Goal: Task Accomplishment & Management: Manage account settings

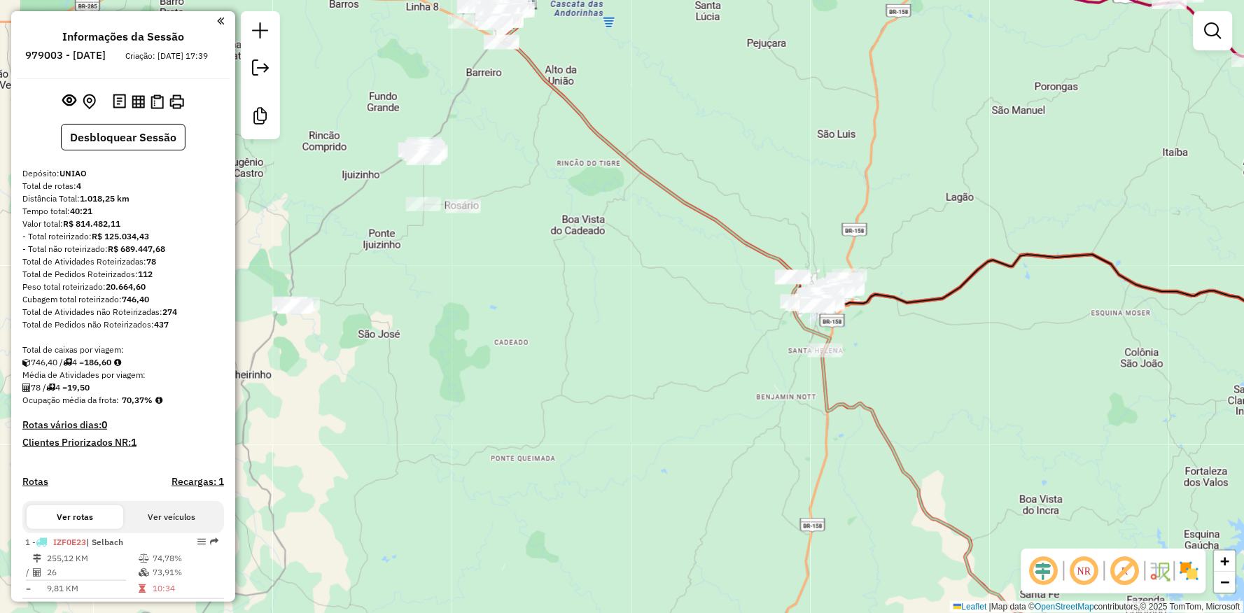
drag, startPoint x: 1089, startPoint y: 364, endPoint x: 557, endPoint y: 263, distance: 541.7
click at [596, 230] on div "Janela de atendimento Grade de atendimento Capacidade Transportadoras Veículos …" at bounding box center [622, 306] width 1244 height 613
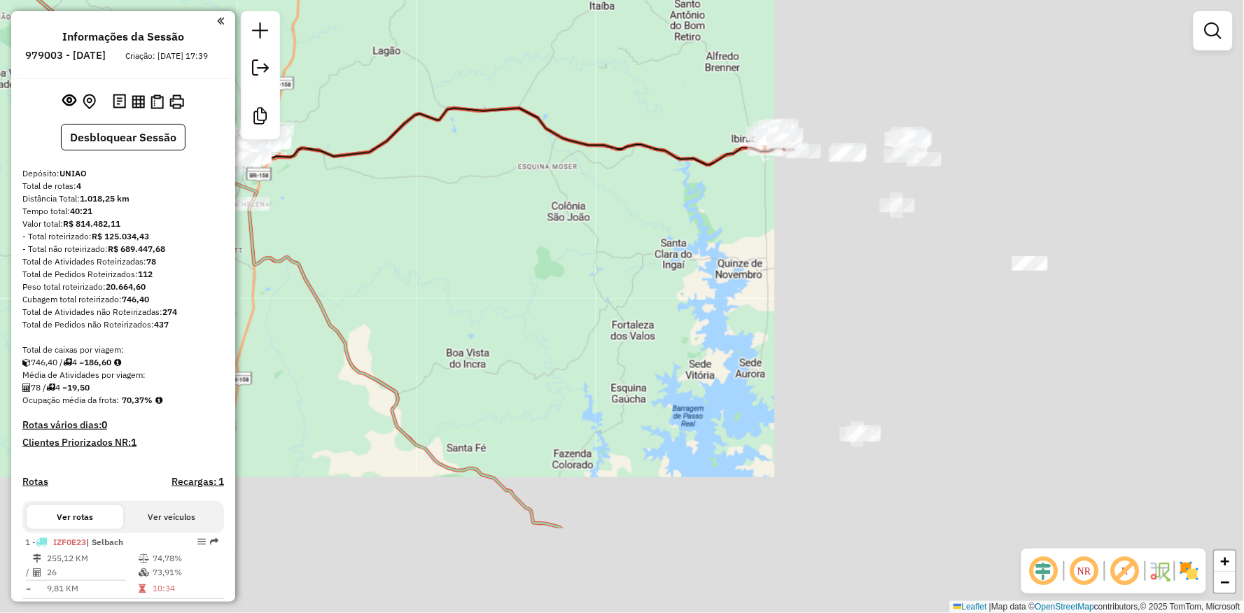
drag, startPoint x: 557, startPoint y: 263, endPoint x: 416, endPoint y: 257, distance: 140.8
click at [396, 259] on div "Janela de atendimento Grade de atendimento Capacidade Transportadoras Veículos …" at bounding box center [622, 306] width 1244 height 613
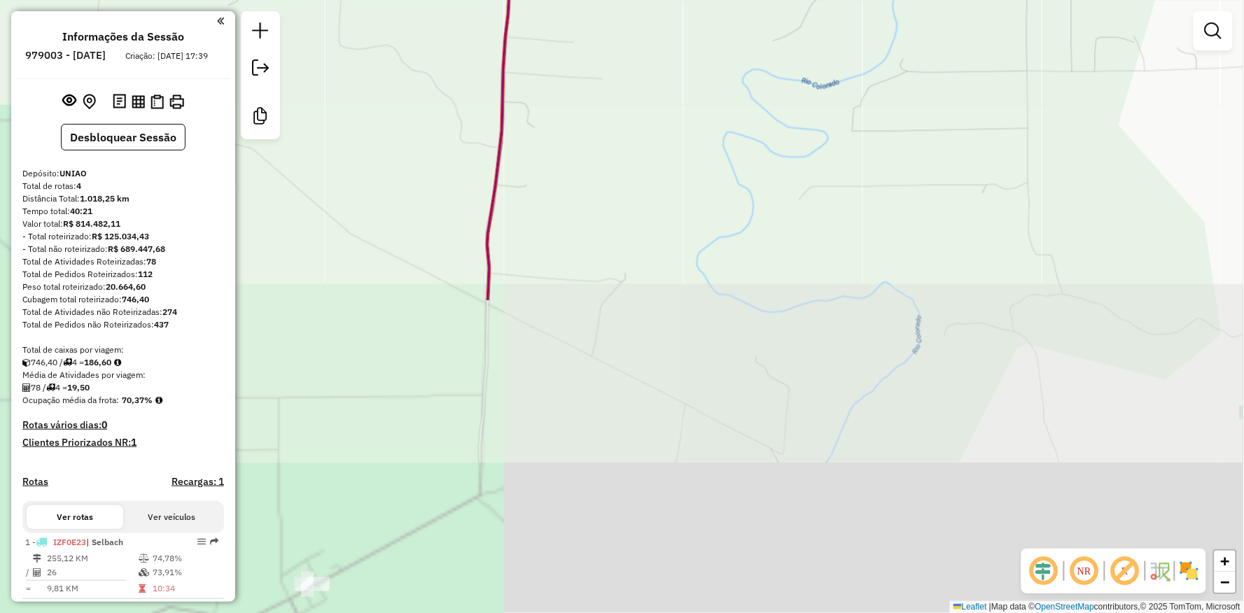
drag, startPoint x: 614, startPoint y: 394, endPoint x: 684, endPoint y: 45, distance: 356.3
click at [699, 19] on div "Janela de atendimento Grade de atendimento Capacidade Transportadoras Veículos …" at bounding box center [622, 306] width 1244 height 613
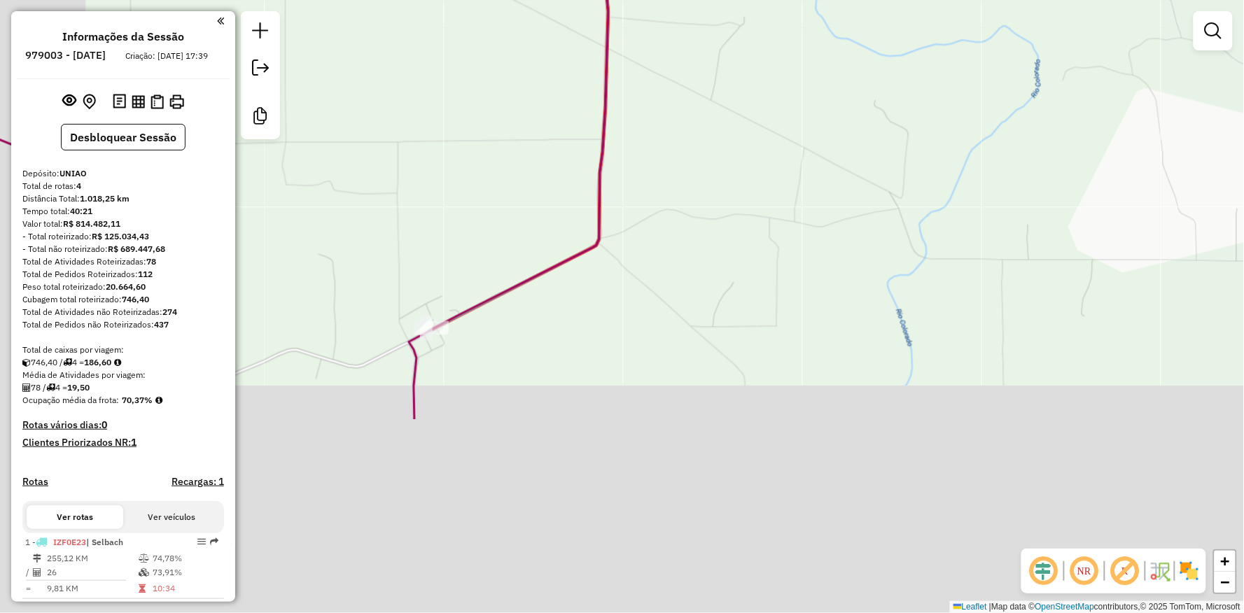
drag, startPoint x: 439, startPoint y: 473, endPoint x: 558, endPoint y: 217, distance: 281.9
click at [558, 217] on div "Janela de atendimento Grade de atendimento Capacidade Transportadoras Veículos …" at bounding box center [622, 306] width 1244 height 613
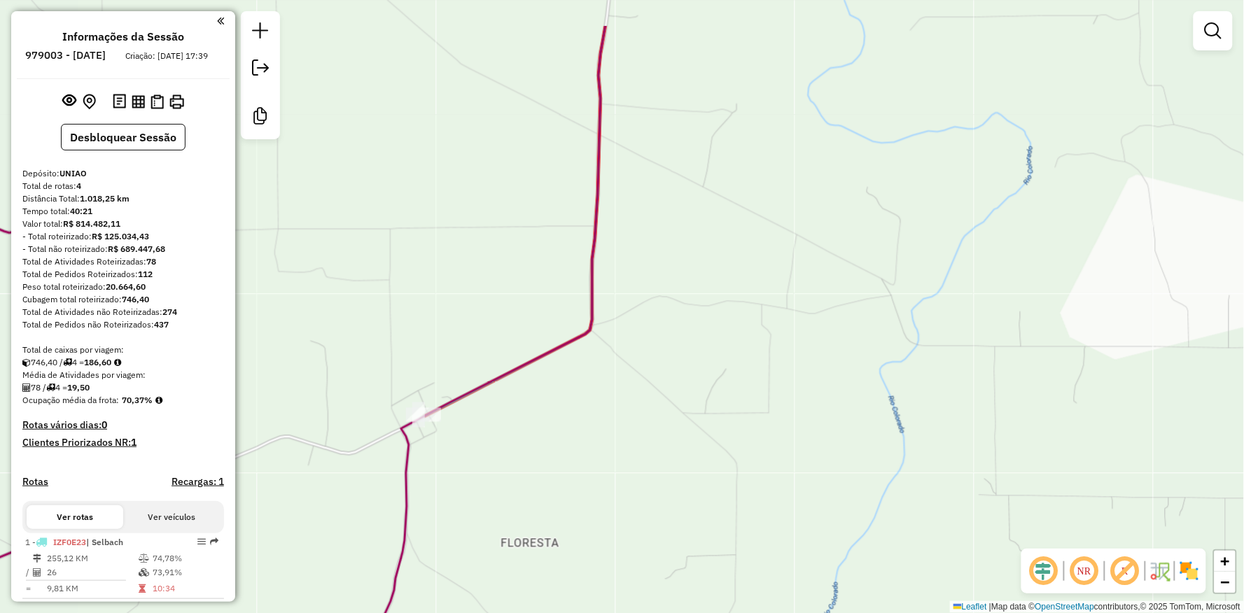
drag, startPoint x: 562, startPoint y: 176, endPoint x: 529, endPoint y: 424, distance: 250.0
click at [543, 431] on div "Janela de atendimento Grade de atendimento Capacidade Transportadoras Veículos …" at bounding box center [622, 306] width 1244 height 613
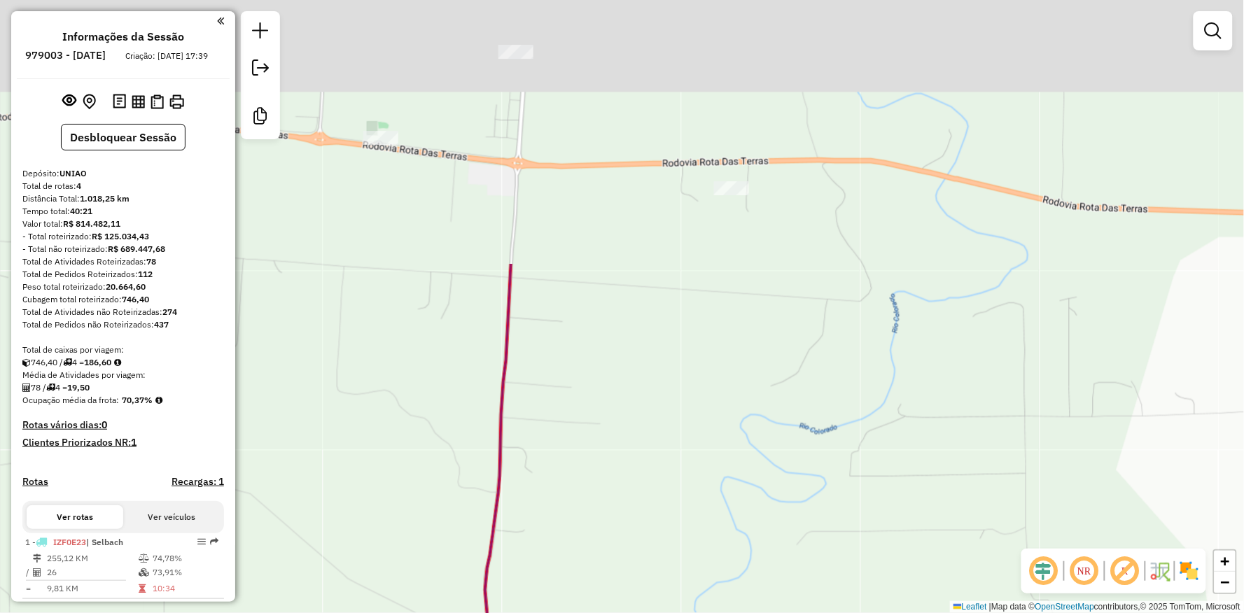
drag, startPoint x: 550, startPoint y: 249, endPoint x: 485, endPoint y: 499, distance: 258.3
click at [485, 512] on div "Janela de atendimento Grade de atendimento Capacidade Transportadoras Veículos …" at bounding box center [622, 306] width 1244 height 613
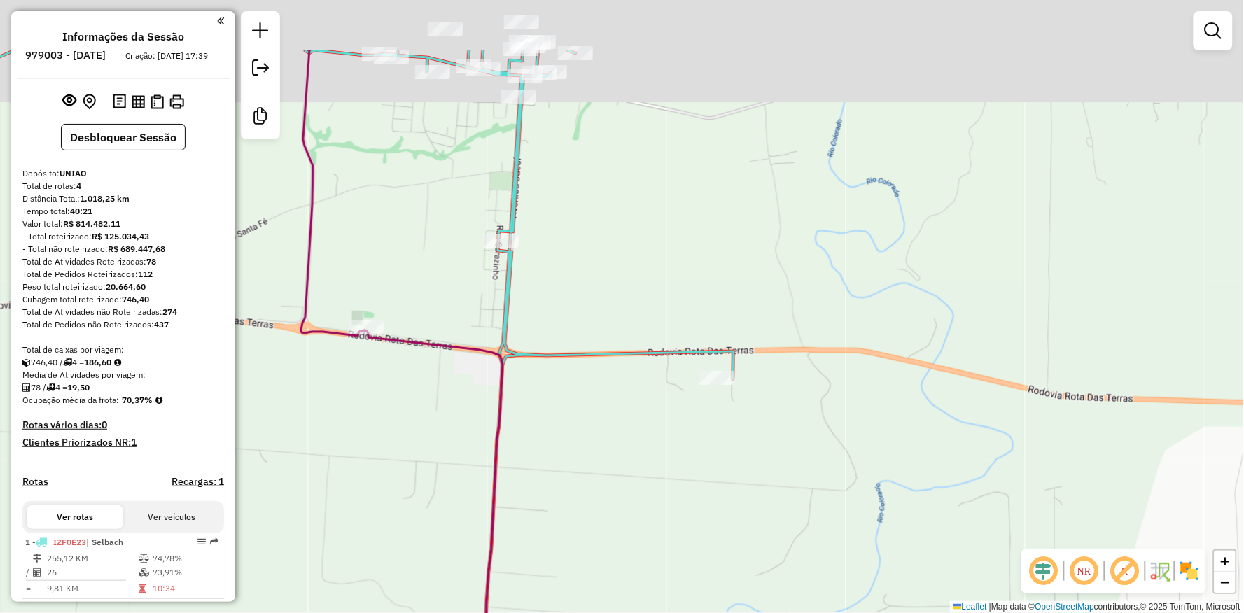
drag, startPoint x: 460, startPoint y: 211, endPoint x: 504, endPoint y: 485, distance: 278.0
click at [504, 485] on div "Janela de atendimento Grade de atendimento Capacidade Transportadoras Veículos …" at bounding box center [622, 306] width 1244 height 613
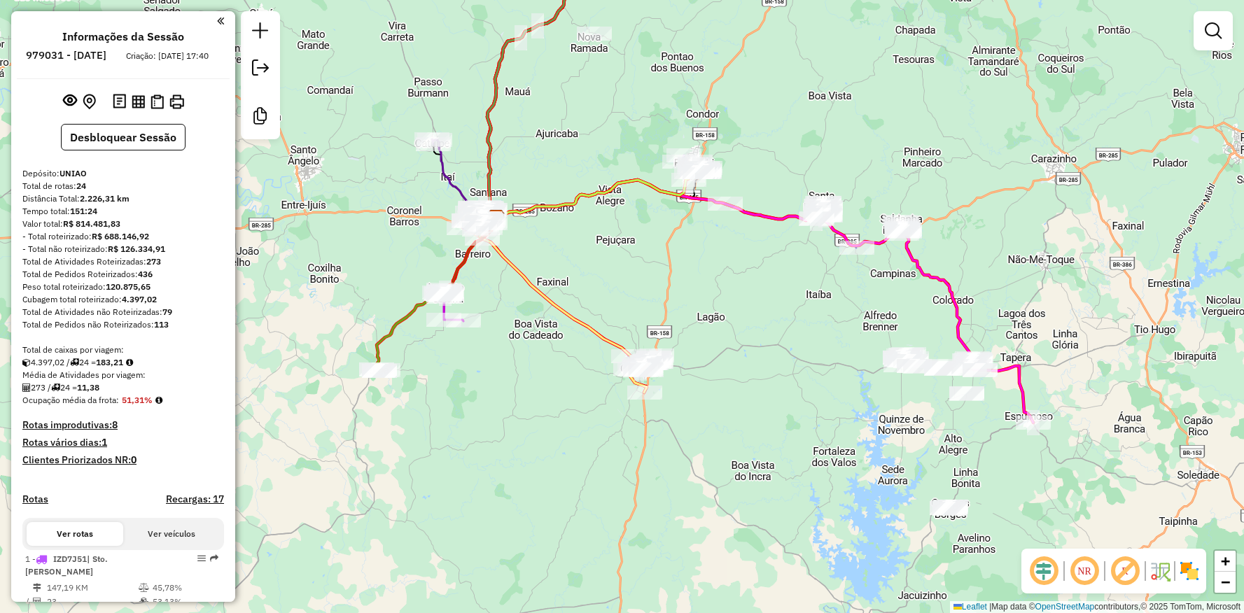
click at [683, 219] on div "Janela de atendimento Grade de atendimento Capacidade Transportadoras Veículos …" at bounding box center [622, 306] width 1244 height 613
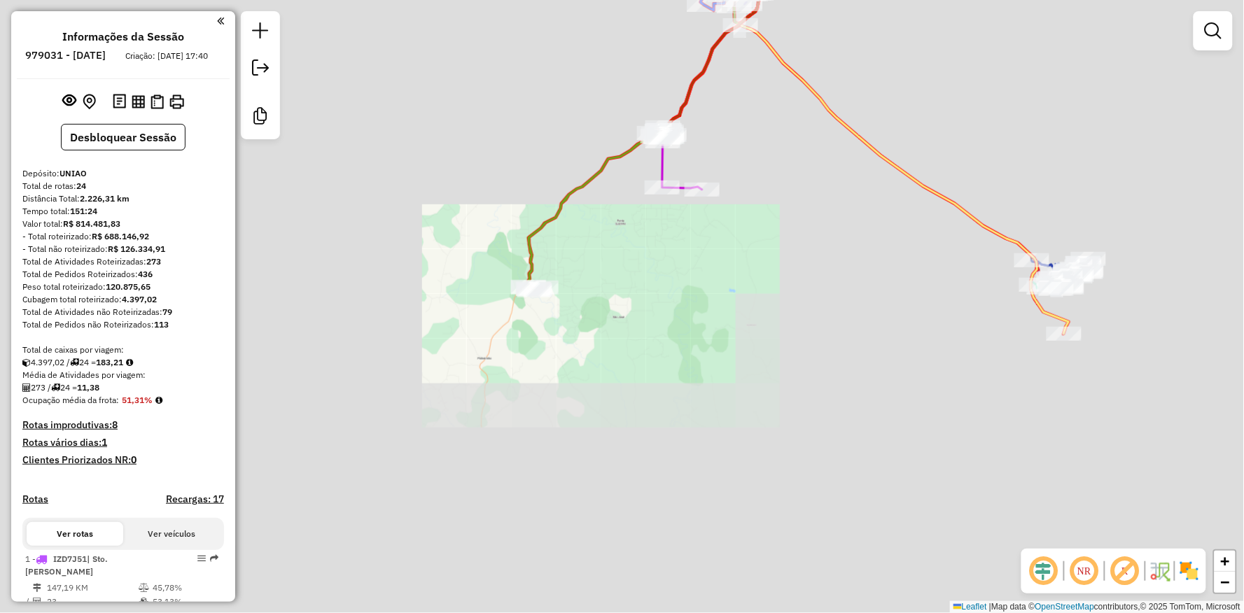
drag, startPoint x: 725, startPoint y: 241, endPoint x: 603, endPoint y: 309, distance: 140.4
click at [603, 309] on div "Janela de atendimento Grade de atendimento Capacidade Transportadoras Veículos …" at bounding box center [622, 306] width 1244 height 613
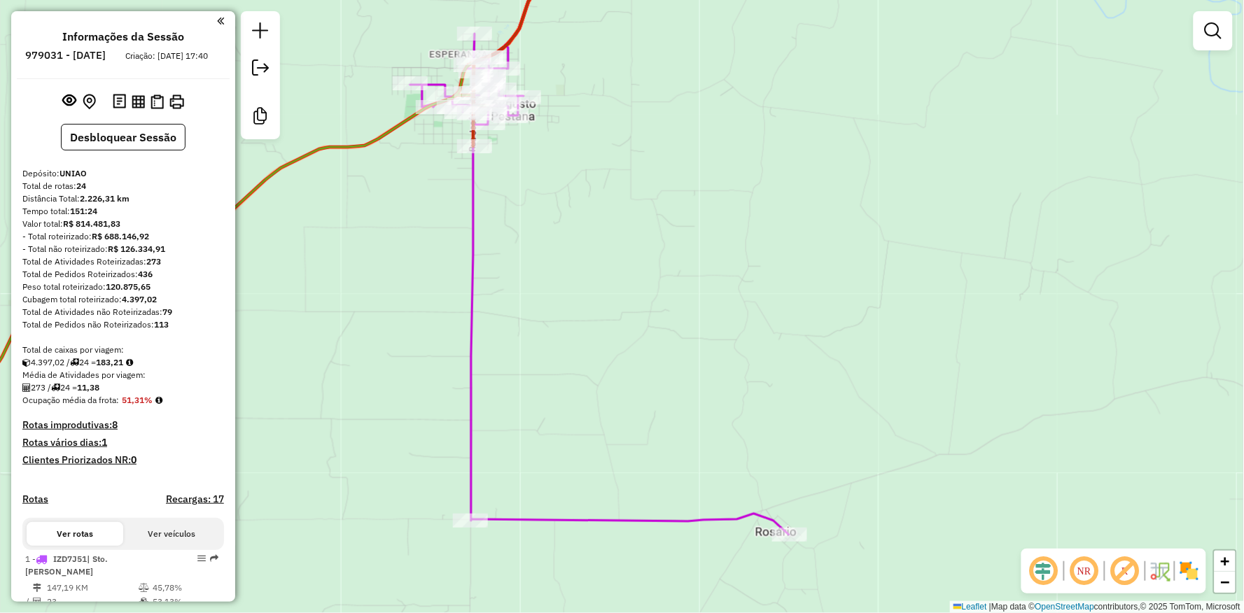
drag, startPoint x: 533, startPoint y: 157, endPoint x: 539, endPoint y: 243, distance: 86.3
click at [539, 243] on div "Janela de atendimento Grade de atendimento Capacidade Transportadoras Veículos …" at bounding box center [622, 306] width 1244 height 613
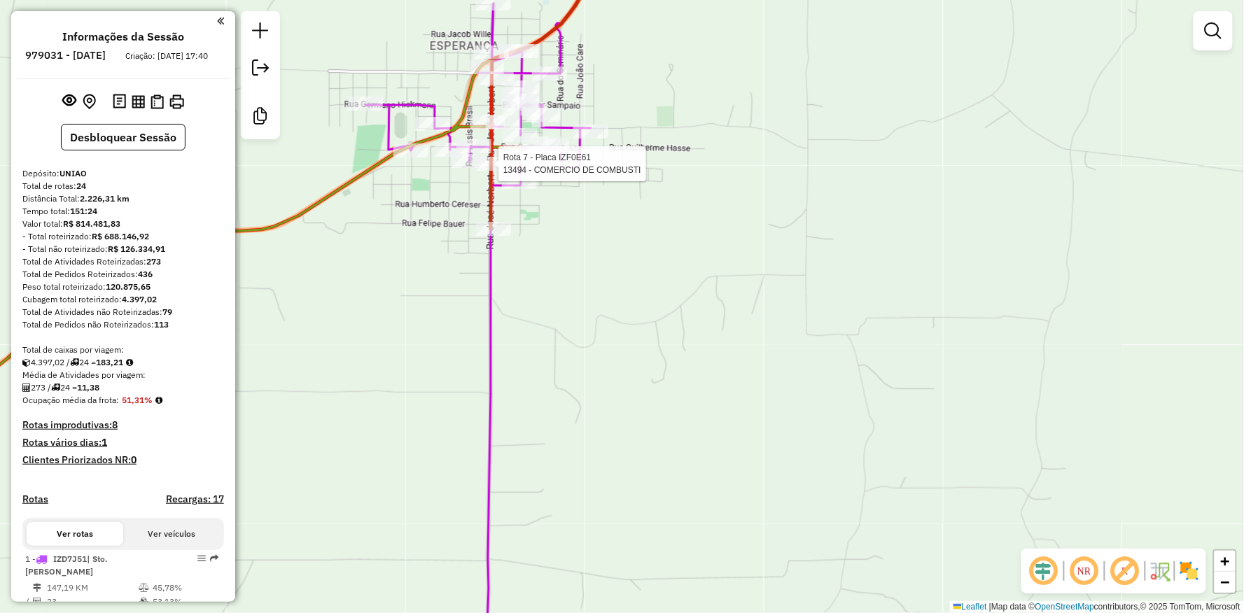
select select "**********"
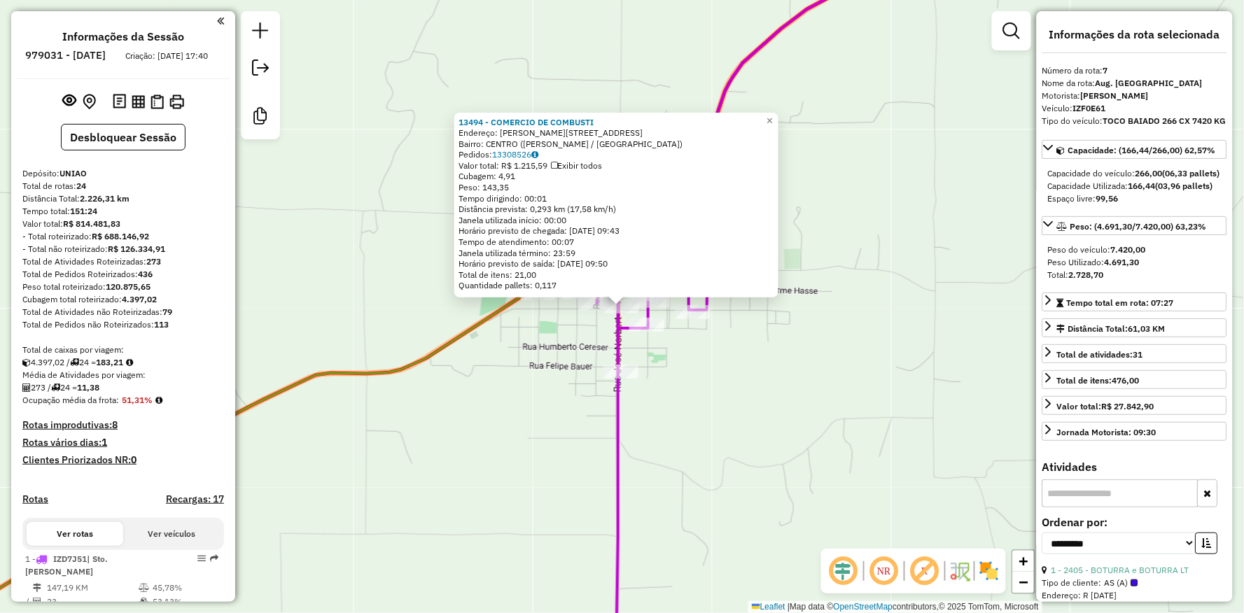
click at [540, 389] on div "13494 - COMERCIO DE COMBUSTI Endereço: R VENANCIO AYRES 2133 Bairro: CENTRO (AU…" at bounding box center [622, 306] width 1244 height 613
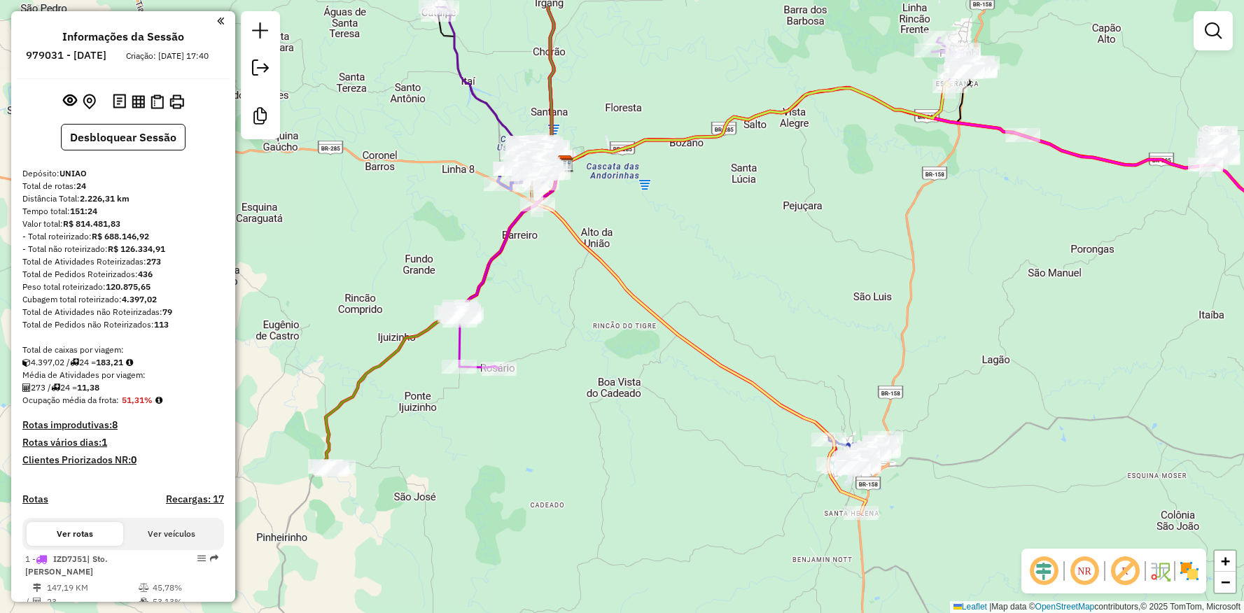
click at [622, 340] on div "Janela de atendimento Grade de atendimento Capacidade Transportadoras Veículos …" at bounding box center [622, 306] width 1244 height 613
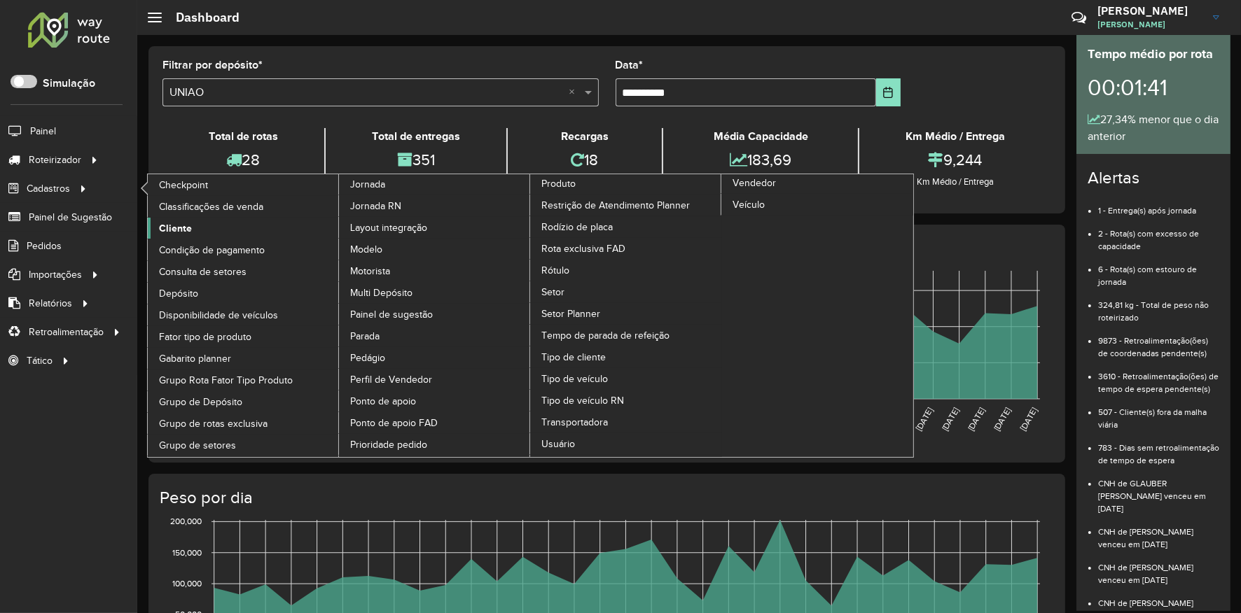
click at [183, 223] on span "Cliente" at bounding box center [175, 228] width 33 height 15
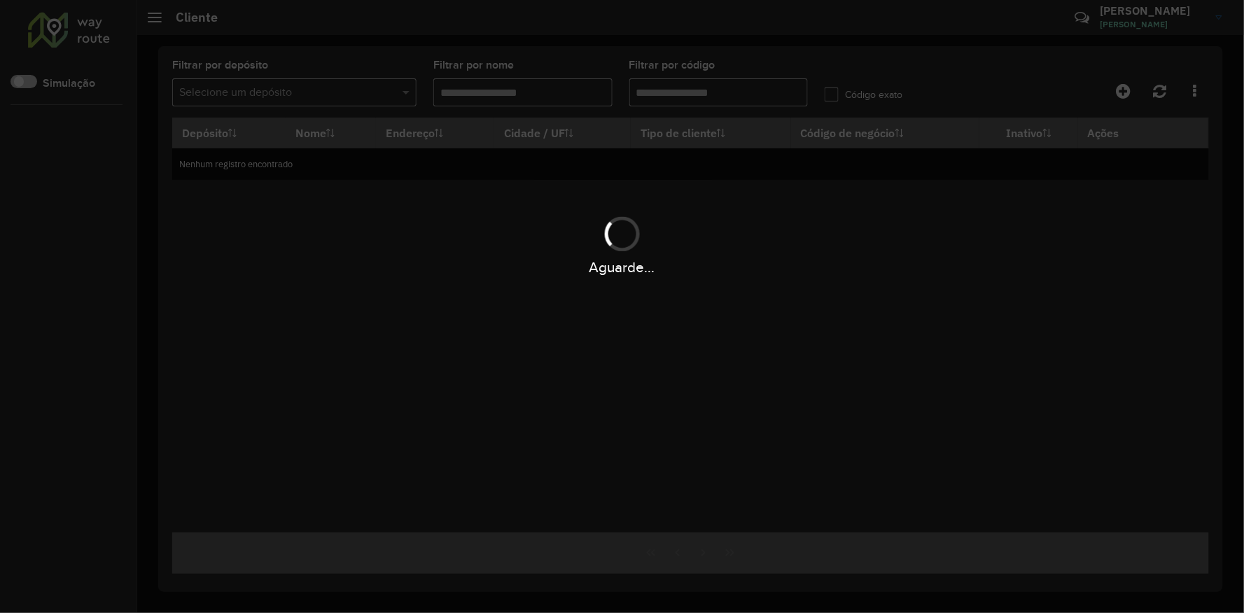
click at [672, 94] on div "Aguarde..." at bounding box center [622, 306] width 1244 height 613
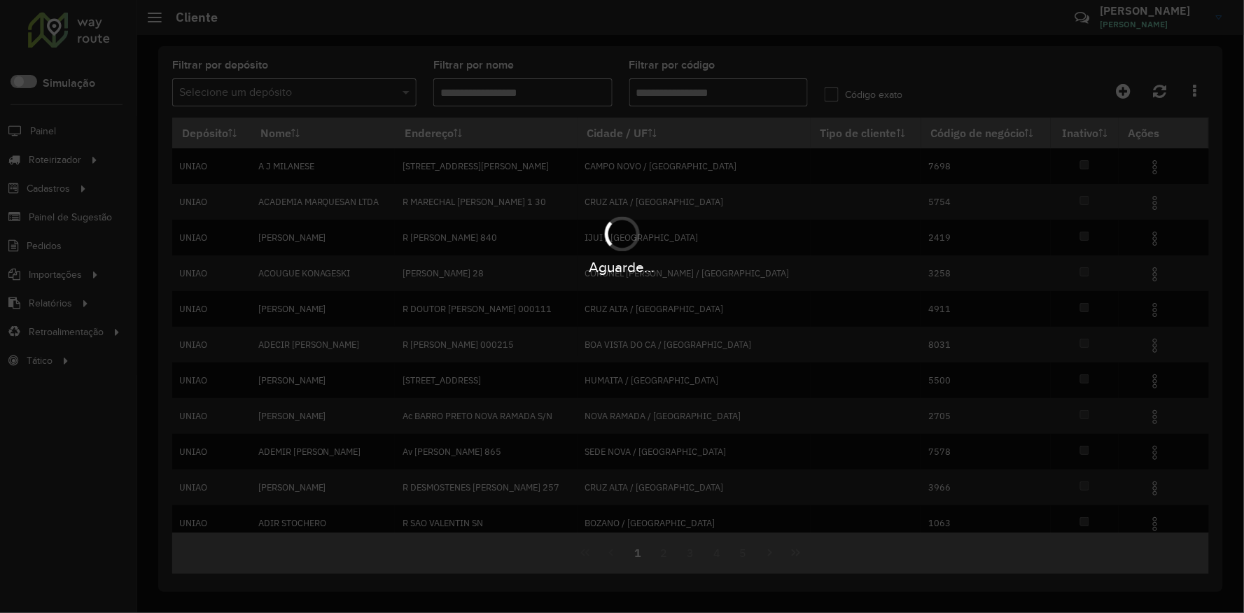
click at [672, 94] on input "Filtrar por código" at bounding box center [718, 92] width 179 height 28
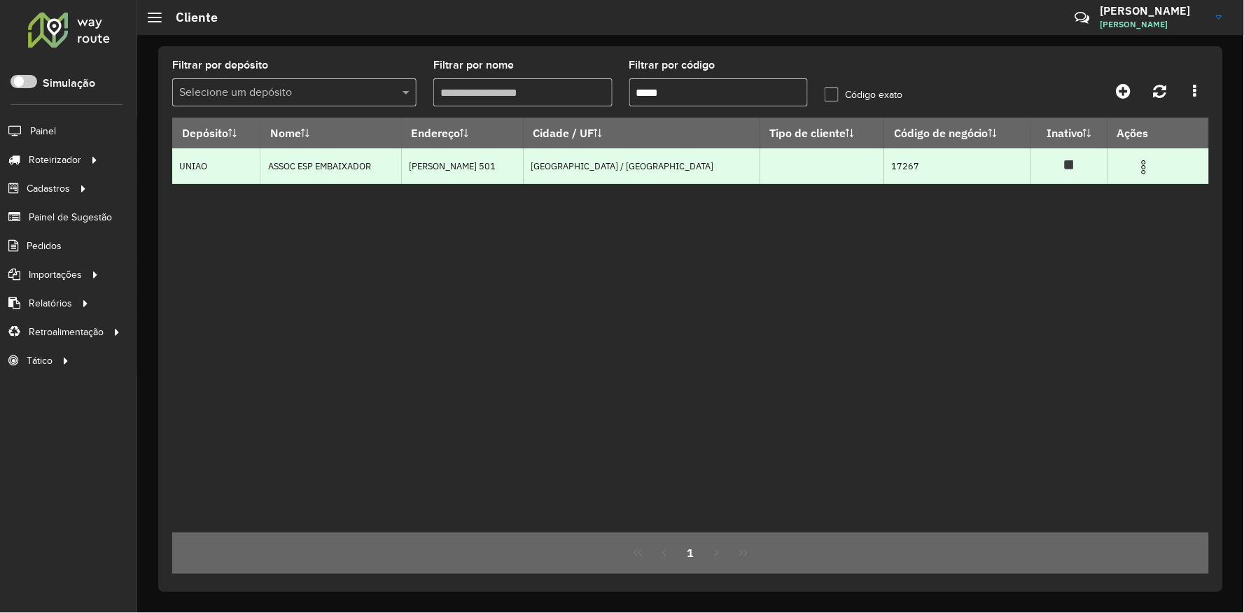
type input "*****"
click at [1149, 168] on img at bounding box center [1144, 167] width 17 height 17
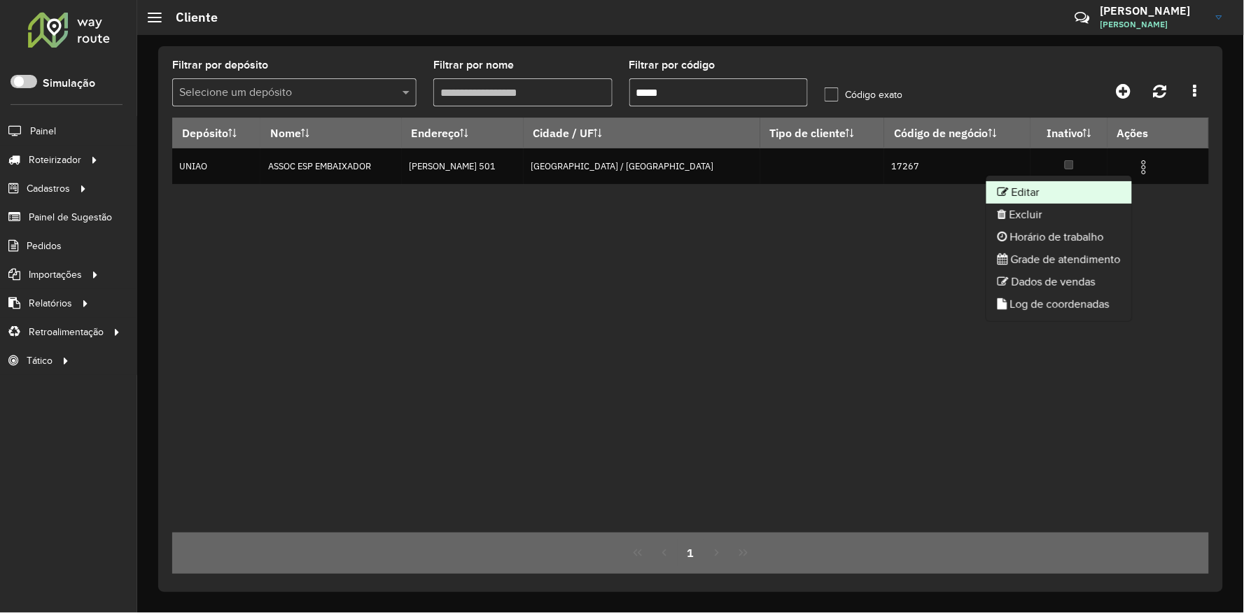
click at [1094, 190] on li "Editar" at bounding box center [1059, 192] width 146 height 22
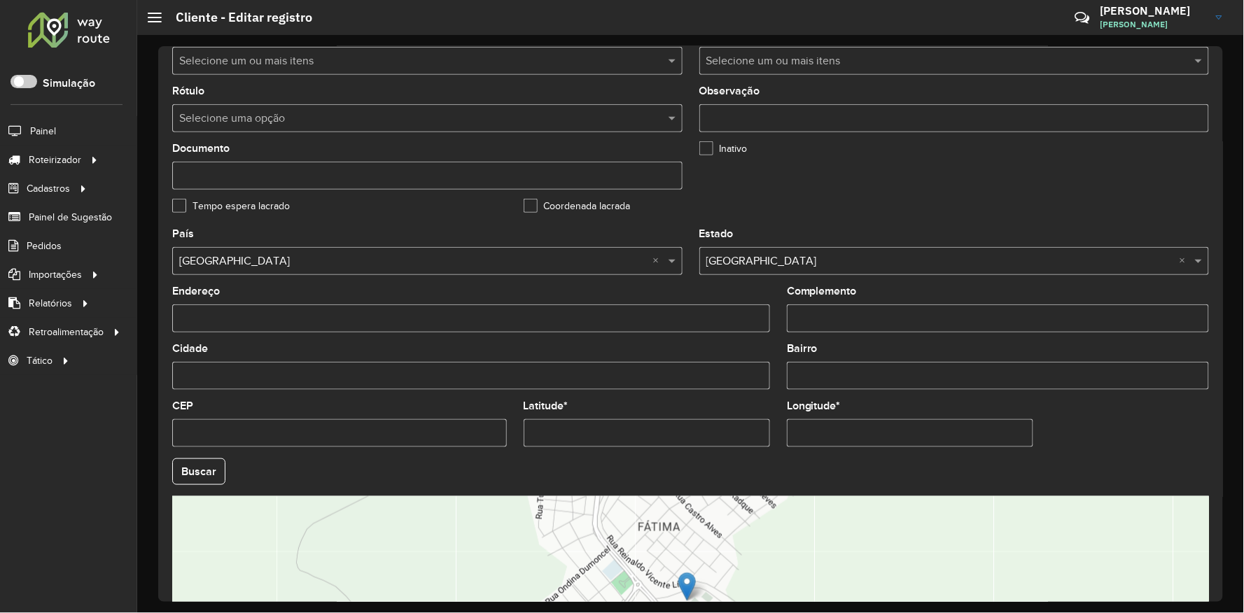
scroll to position [389, 0]
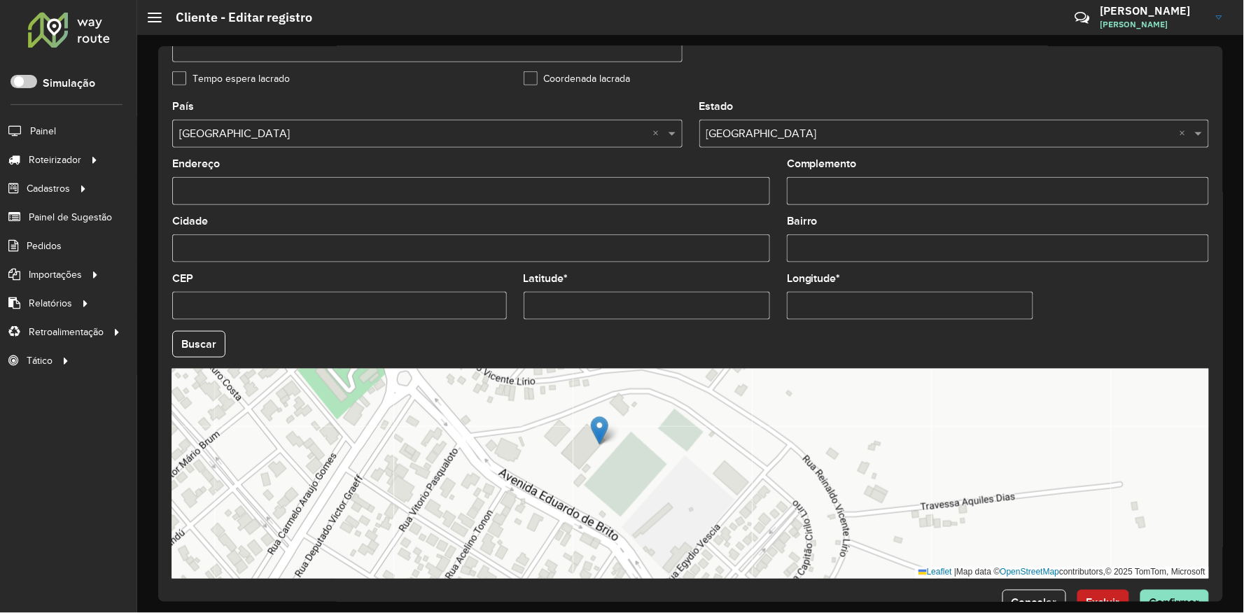
click at [782, 452] on div "Leaflet | Map data © OpenStreetMap contributors,© 2025 TomTom, Microsoft" at bounding box center [690, 474] width 1037 height 210
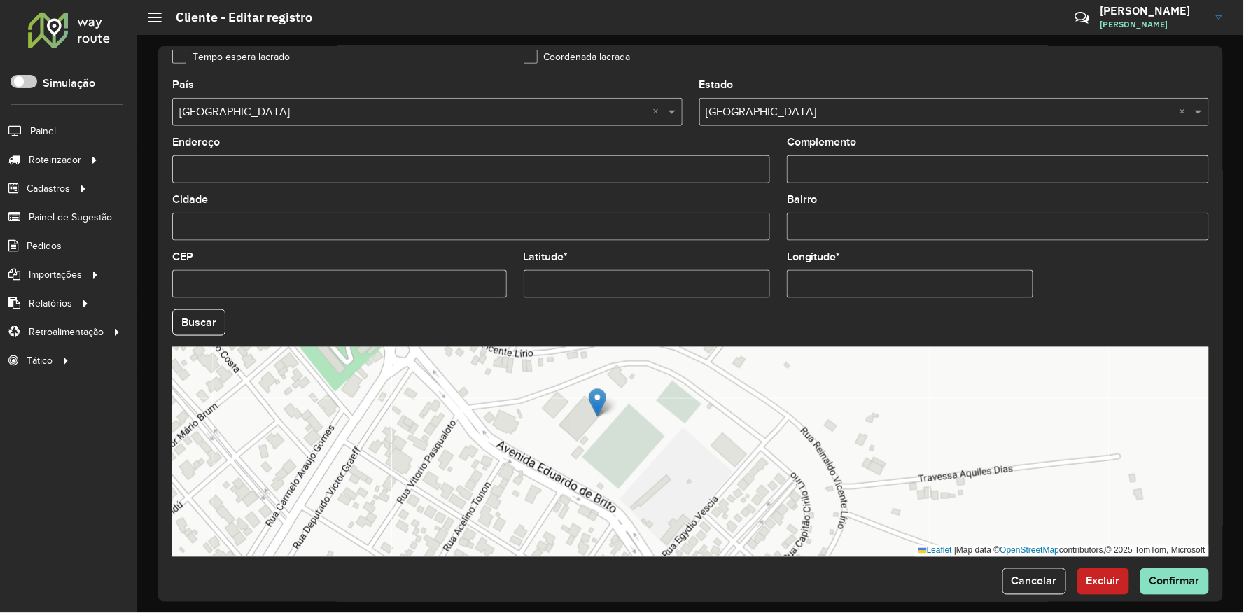
scroll to position [431, 0]
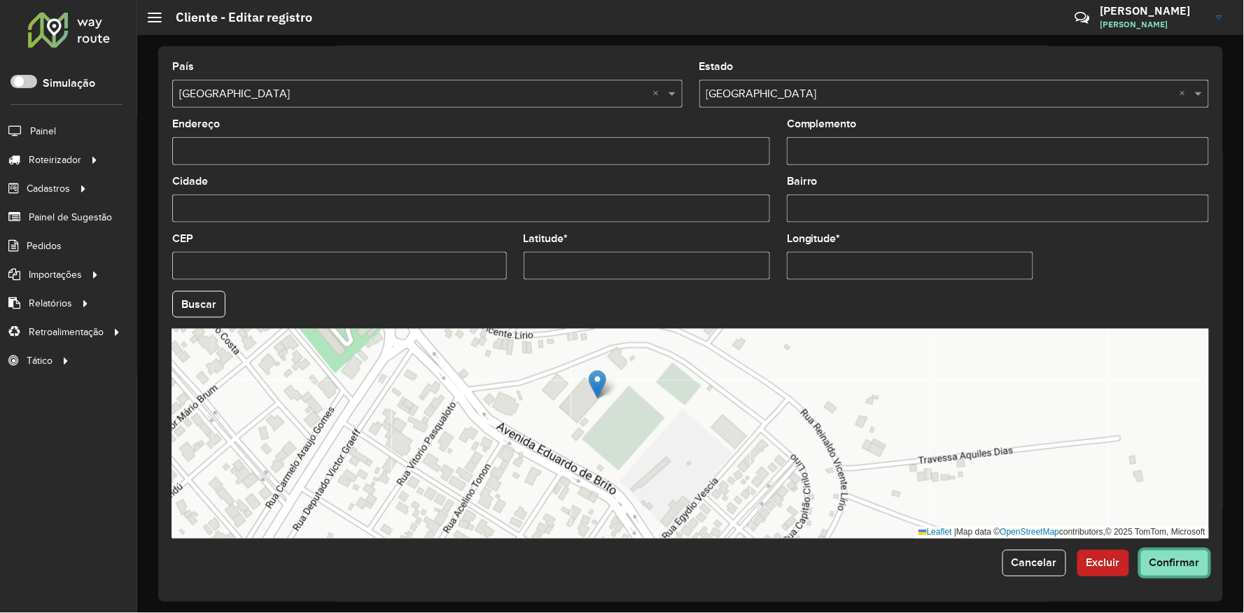
click at [1179, 570] on button "Confirmar" at bounding box center [1174, 563] width 69 height 27
